Goal: Task Accomplishment & Management: Manage account settings

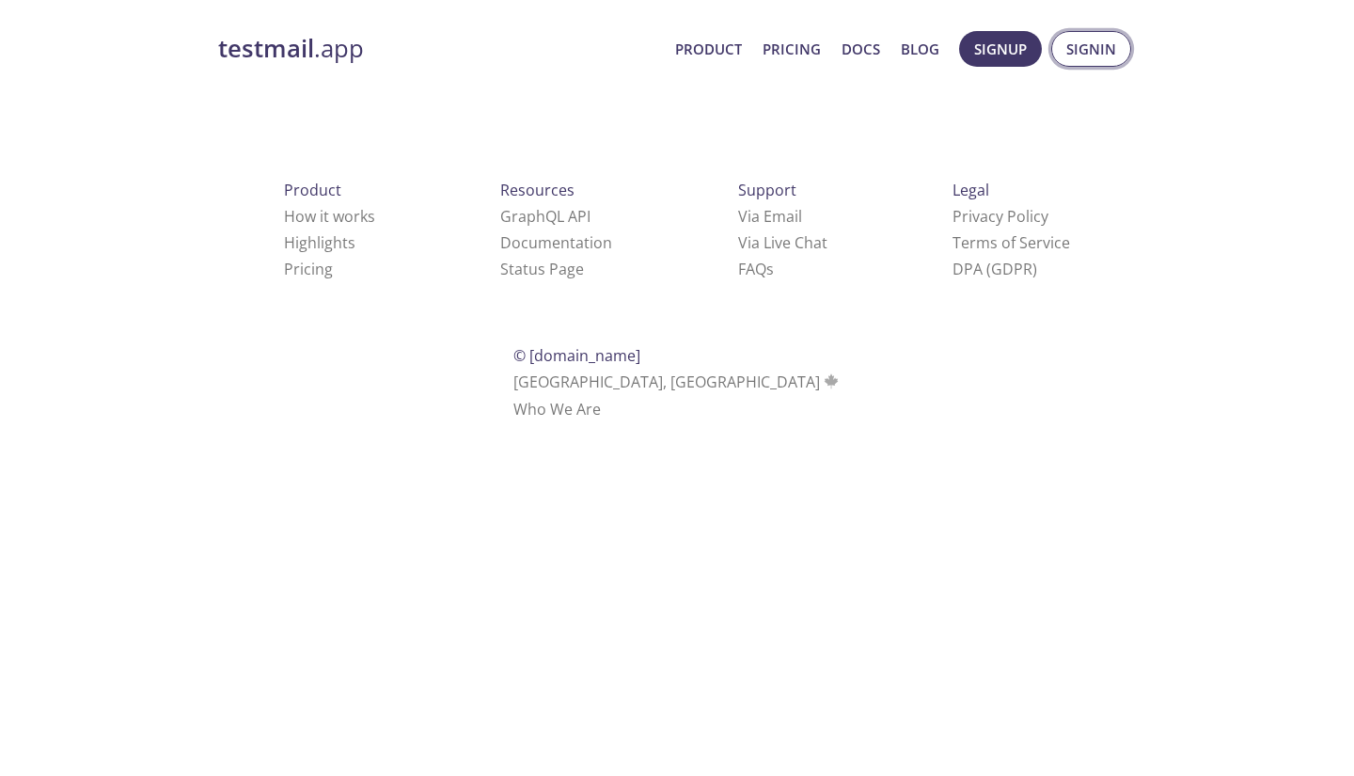
click at [1063, 52] on button "Signin" at bounding box center [1091, 49] width 80 height 36
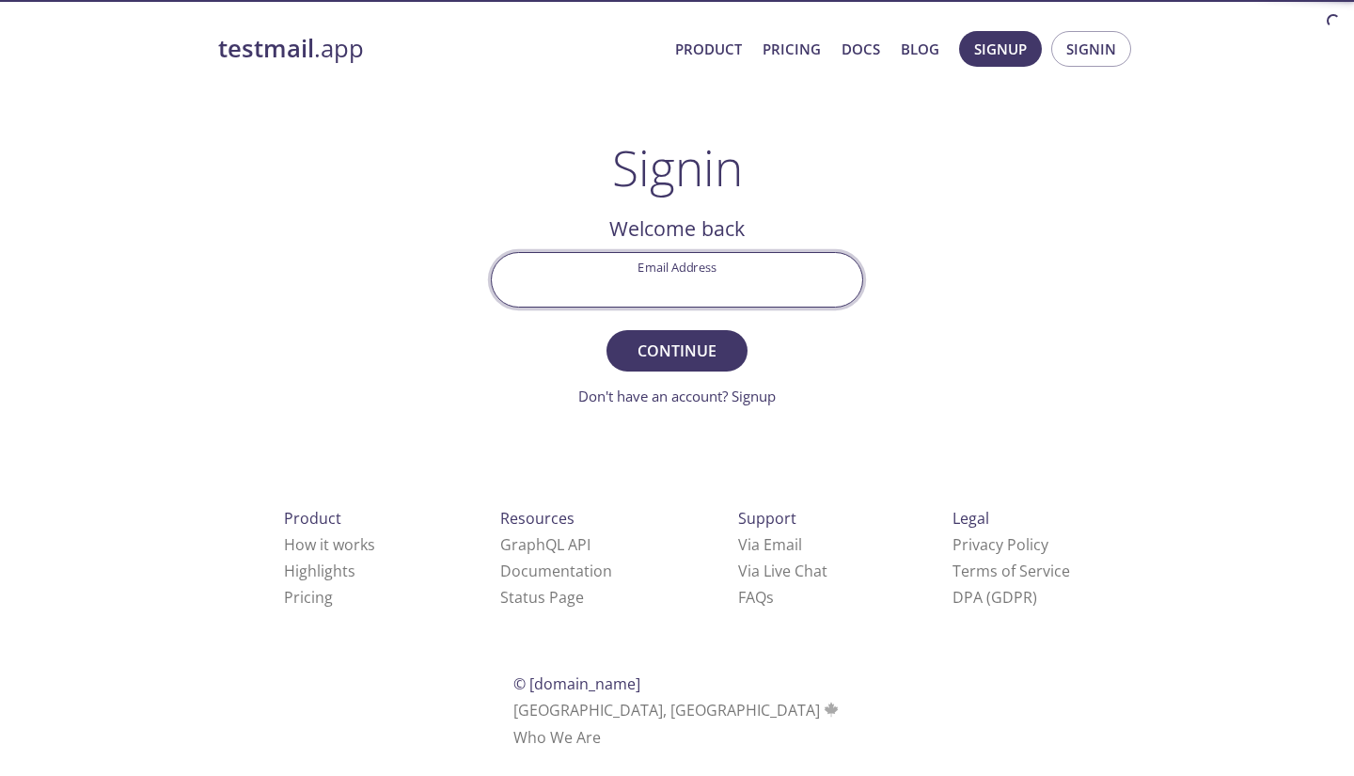
click at [669, 293] on input "Email Address" at bounding box center [677, 280] width 370 height 54
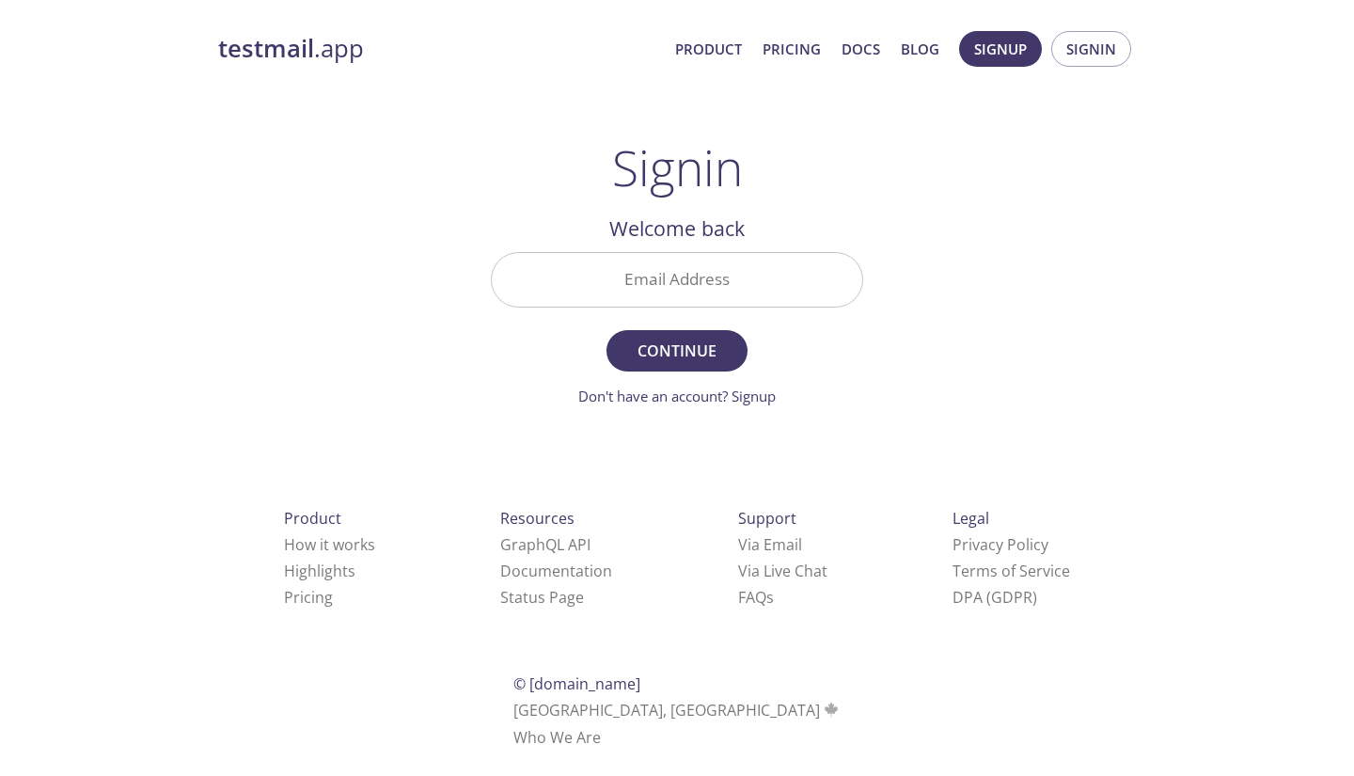
type input "[EMAIL_ADDRESS][DOMAIN_NAME]"
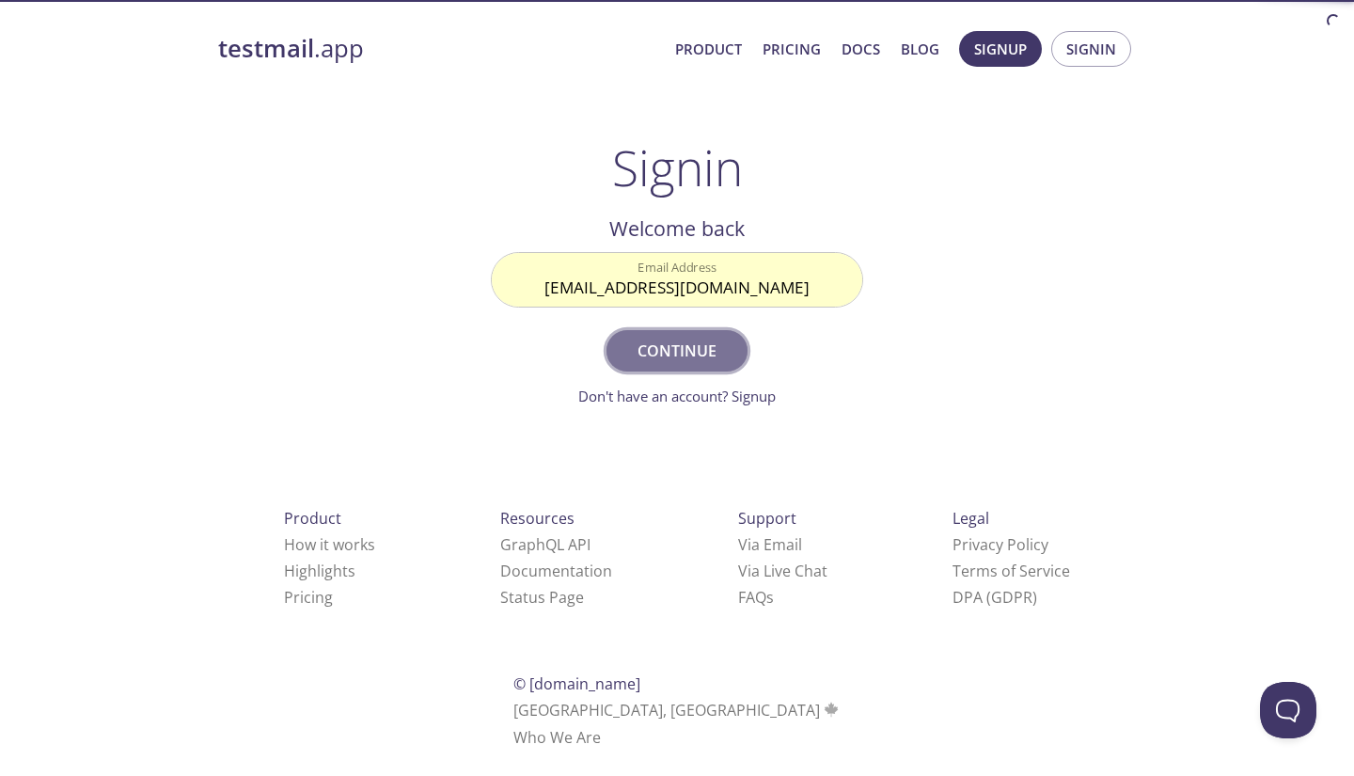
click at [692, 353] on span "Continue" at bounding box center [677, 351] width 100 height 26
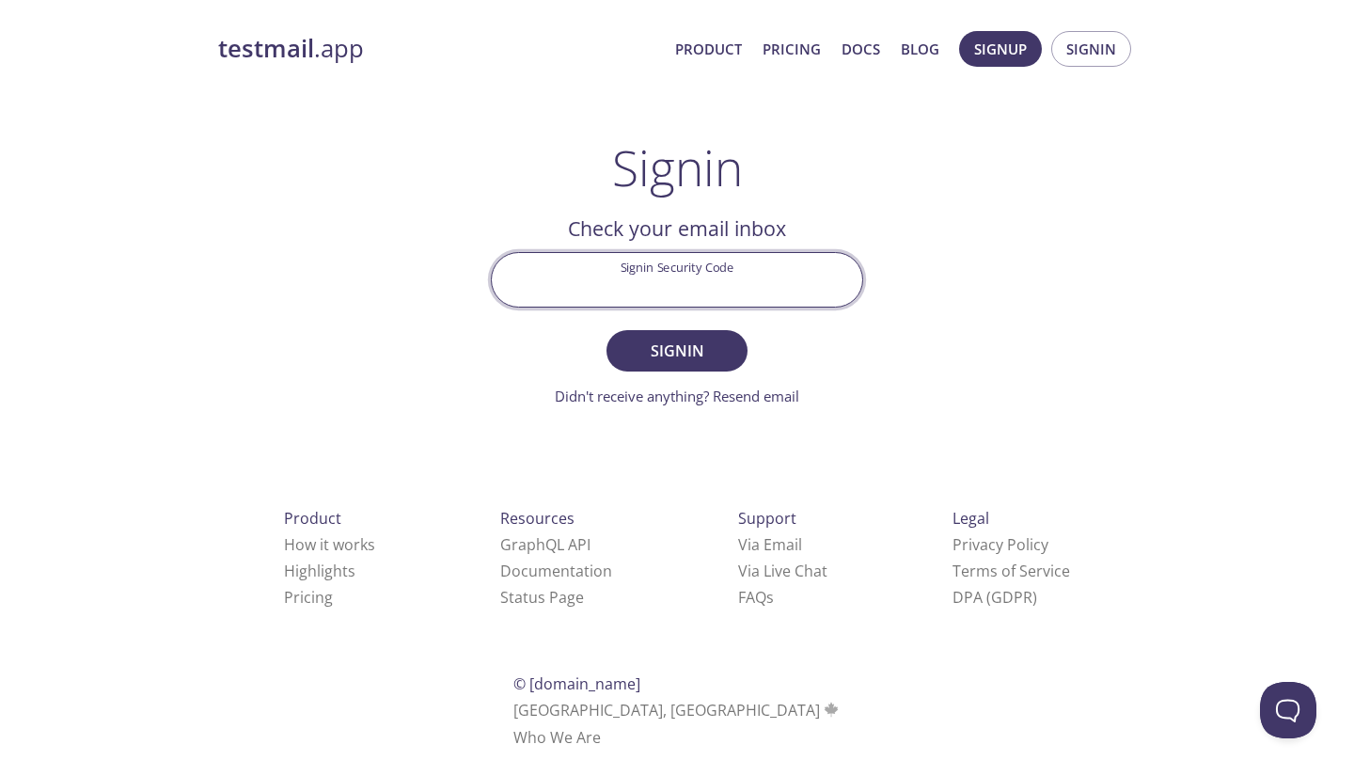
click at [705, 281] on input "Signin Security Code" at bounding box center [677, 280] width 370 height 54
paste input "PHAZ1S2"
type input "PHAZ1S2"
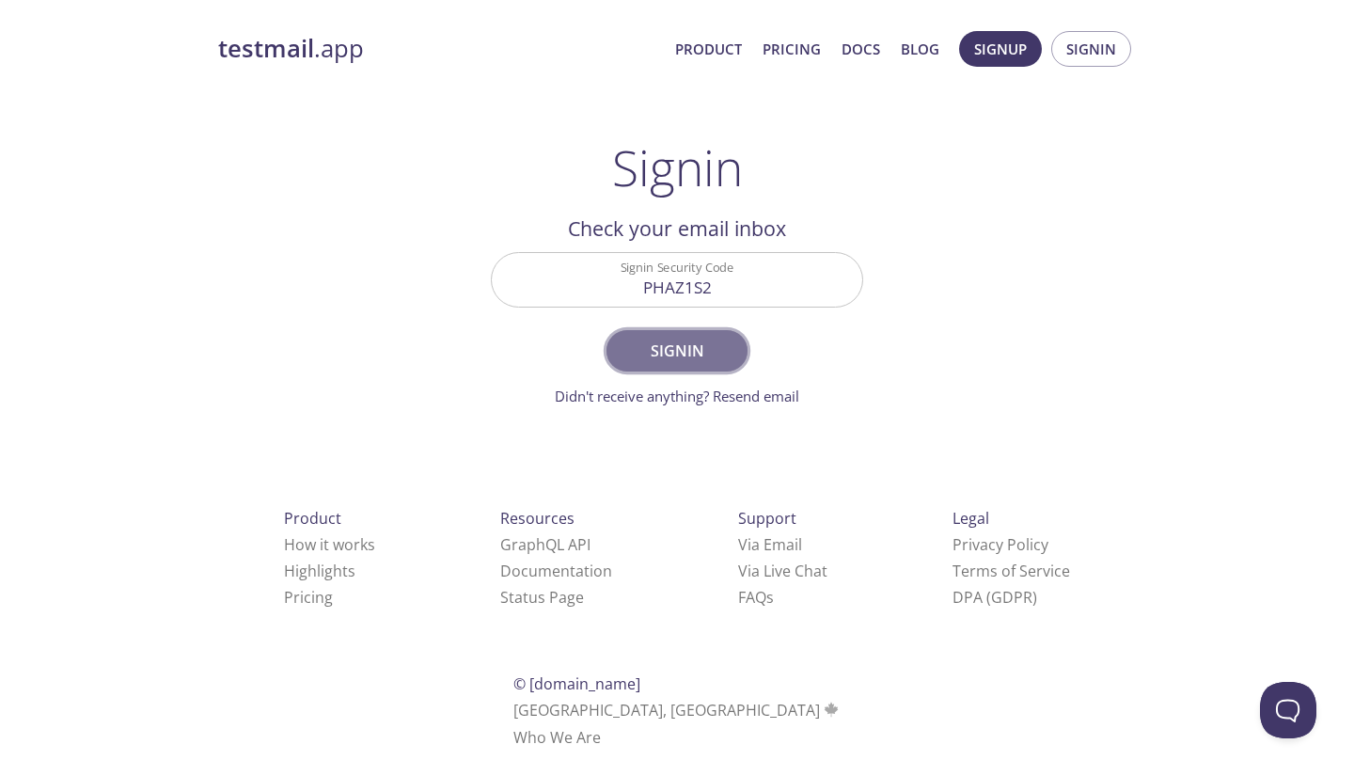
click at [654, 338] on span "Signin" at bounding box center [677, 351] width 100 height 26
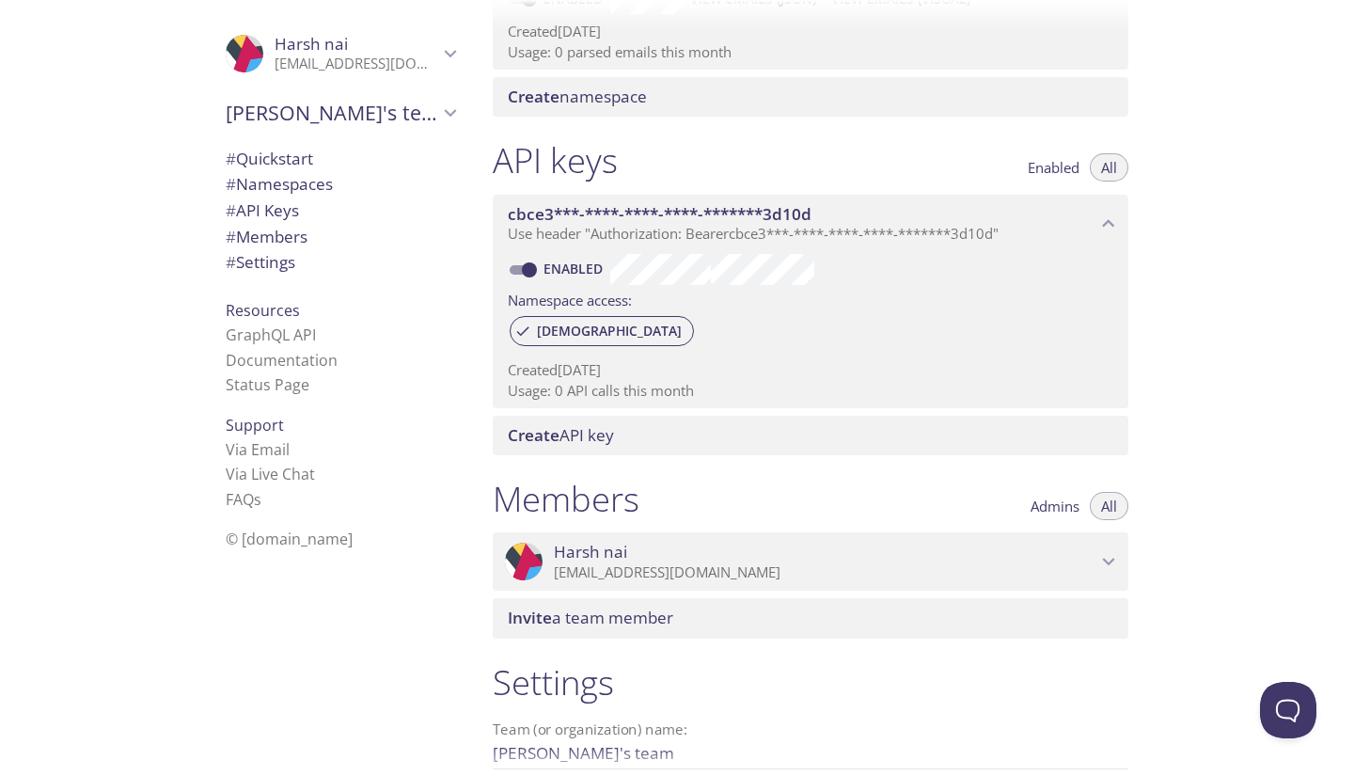
scroll to position [365, 0]
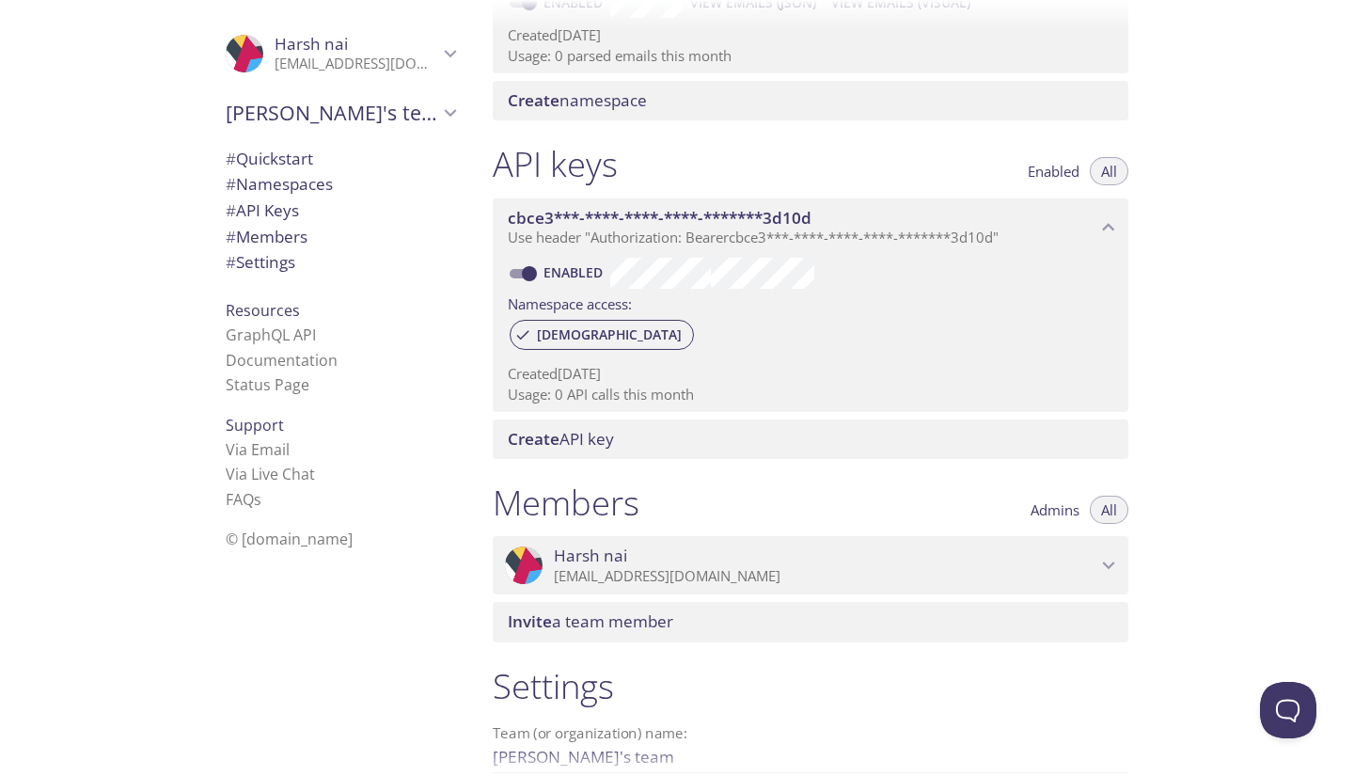
drag, startPoint x: 494, startPoint y: 155, endPoint x: 686, endPoint y: 210, distance: 200.3
click at [686, 210] on div "API keys Enabled All cbce3***-****-****-****-*******3d10d Use header "Authoriza…" at bounding box center [811, 301] width 666 height 338
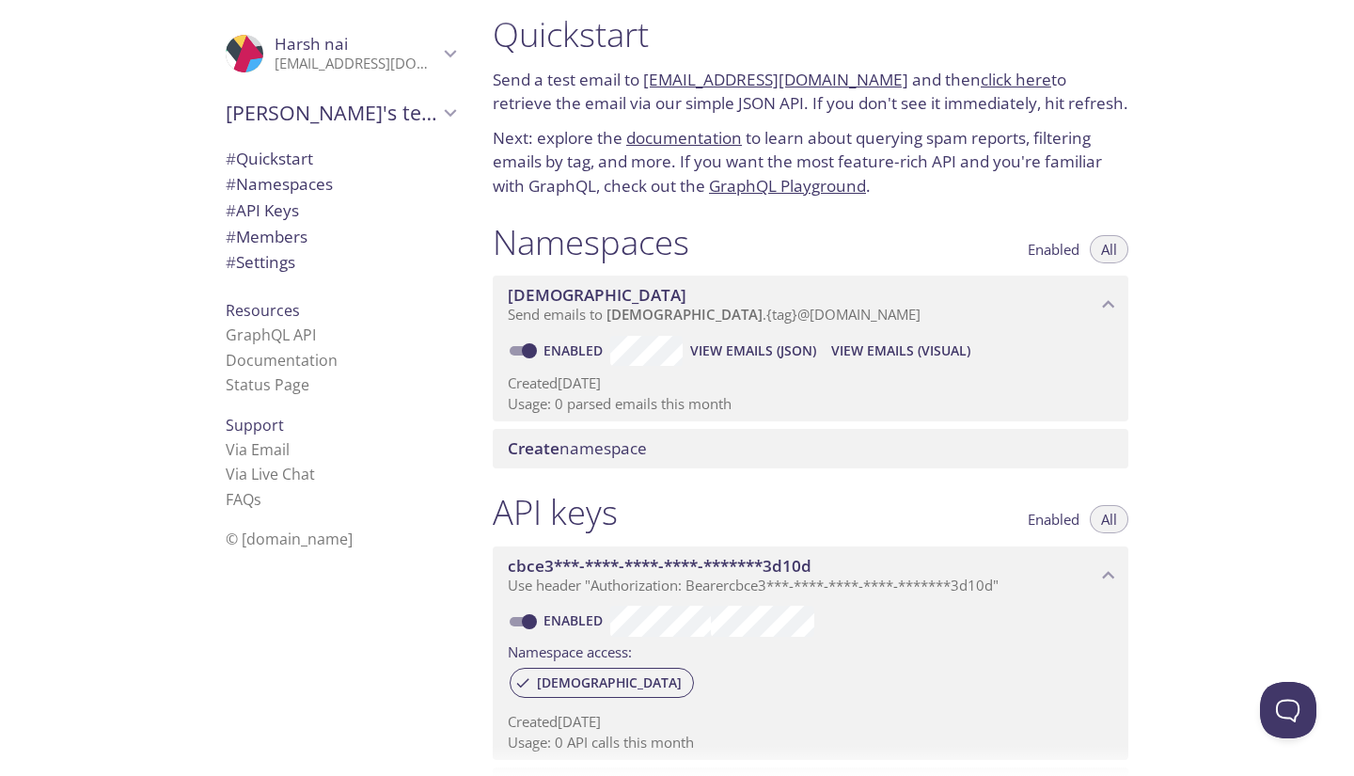
scroll to position [560, 0]
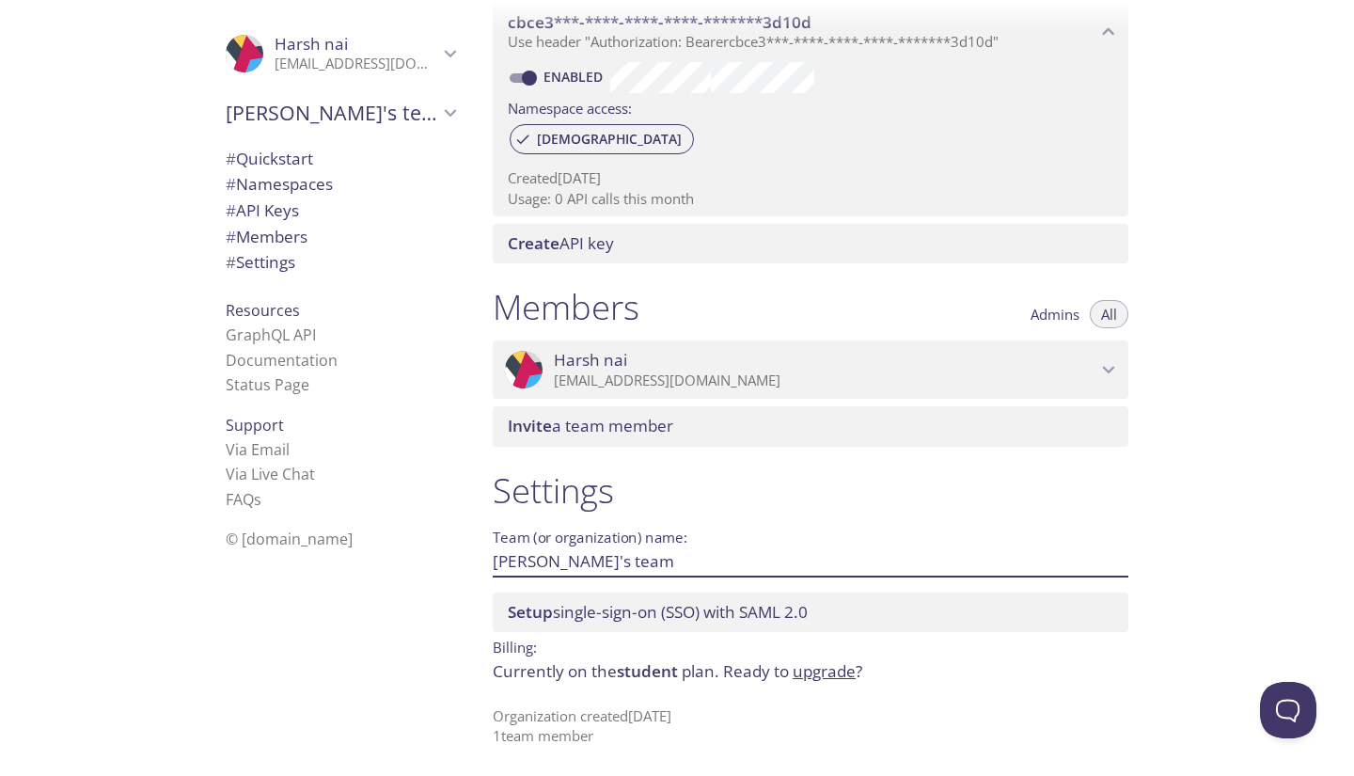
click at [639, 556] on input "[PERSON_NAME]'s team" at bounding box center [780, 560] width 575 height 31
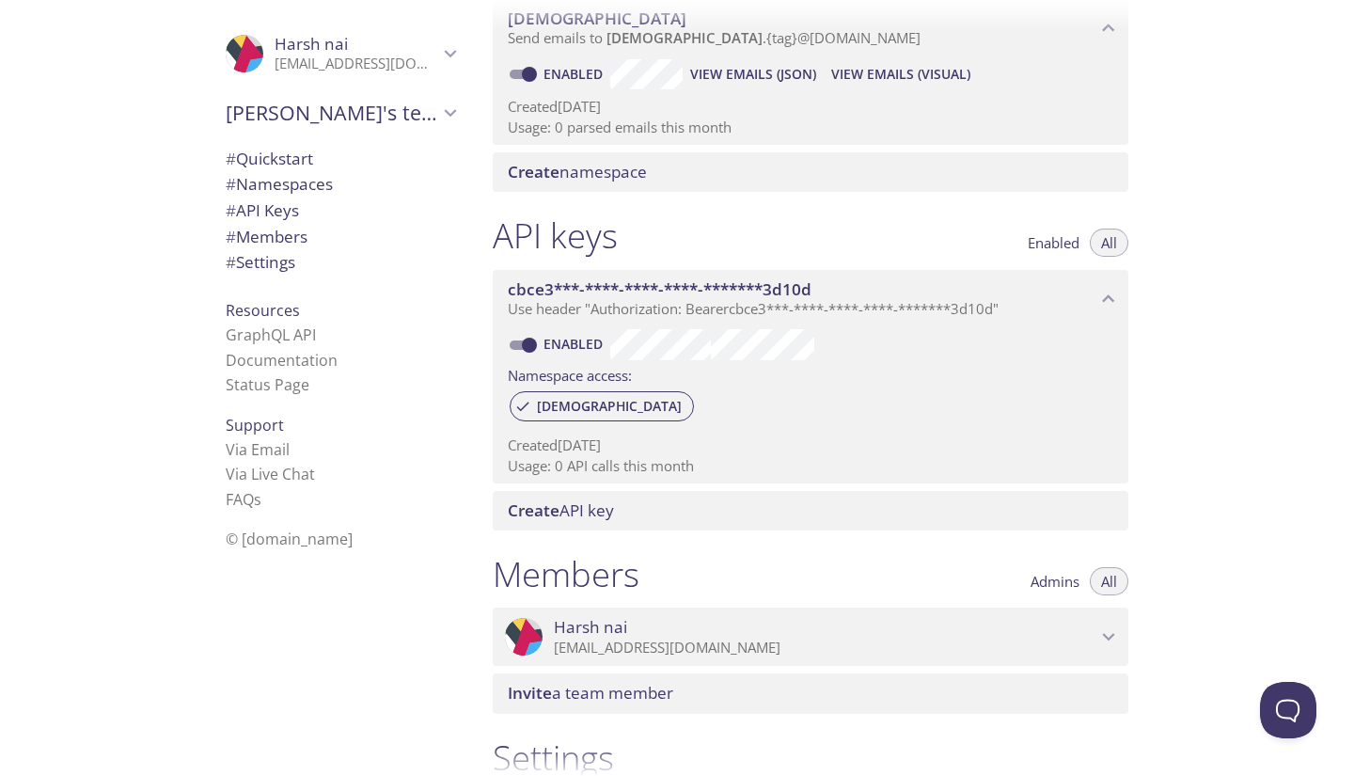
scroll to position [293, 0]
drag, startPoint x: 645, startPoint y: 444, endPoint x: 699, endPoint y: 547, distance: 116.5
click at [699, 482] on div "Quickstart Send a test email to [EMAIL_ADDRESS][DOMAIN_NAME] and then click her…" at bounding box center [818, 95] width 681 height 776
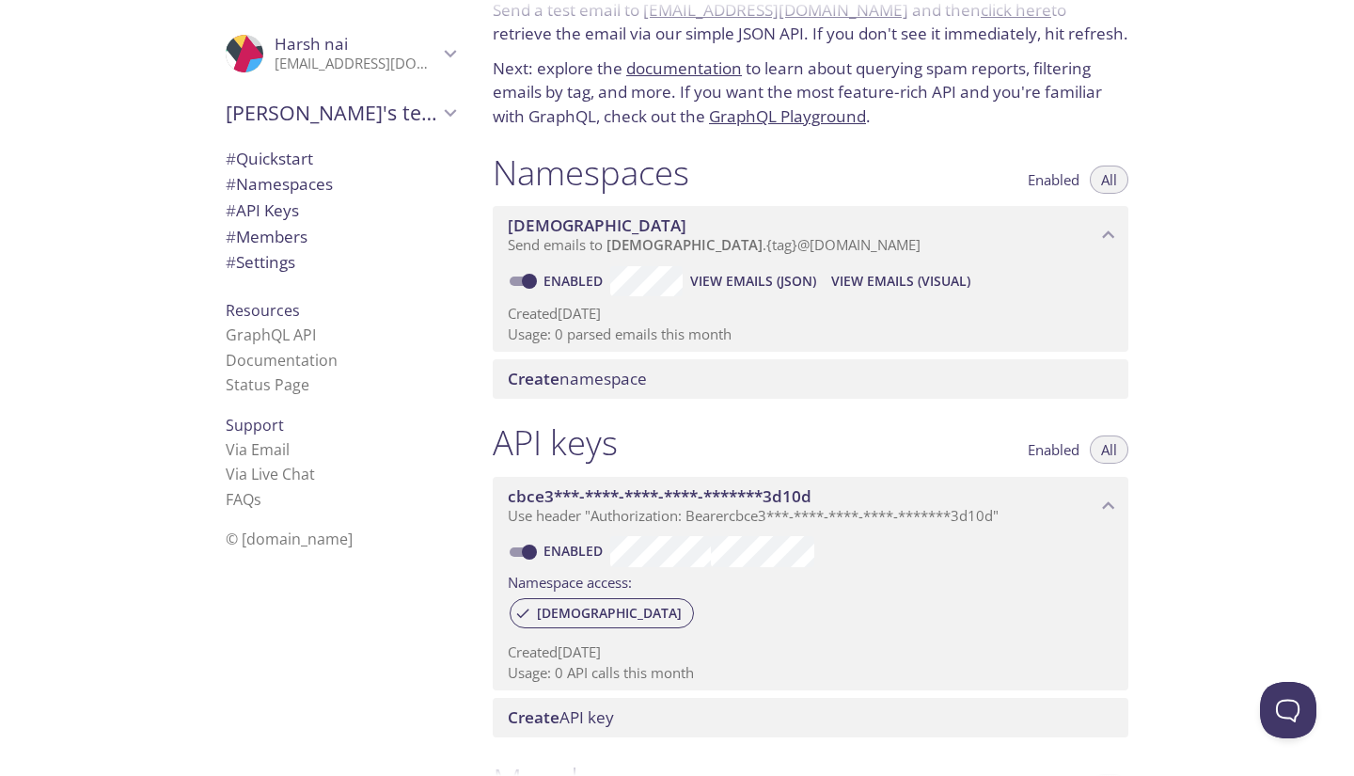
scroll to position [85, 0]
